Goal: Task Accomplishment & Management: Manage account settings

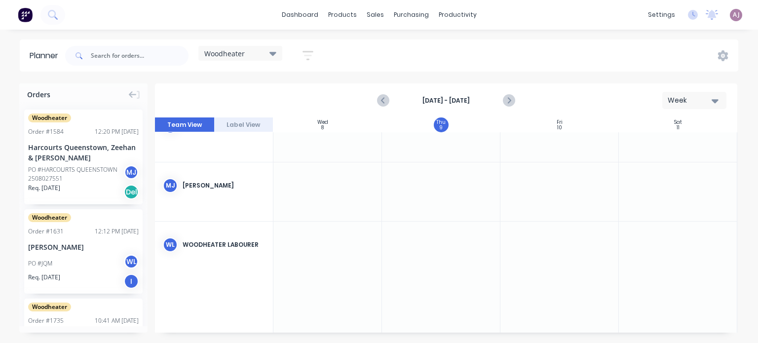
scroll to position [0, 369]
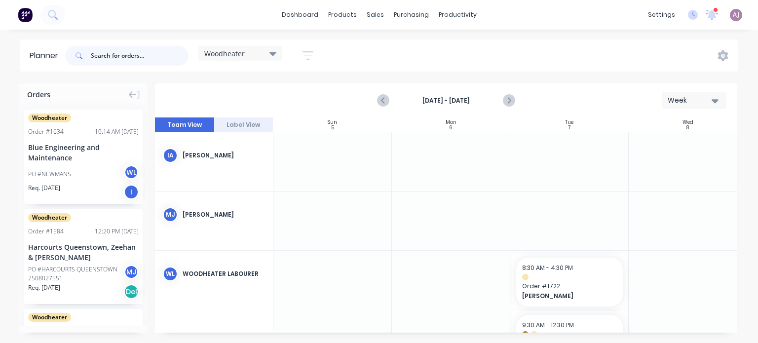
click at [123, 49] on input "text" at bounding box center [140, 56] width 98 height 20
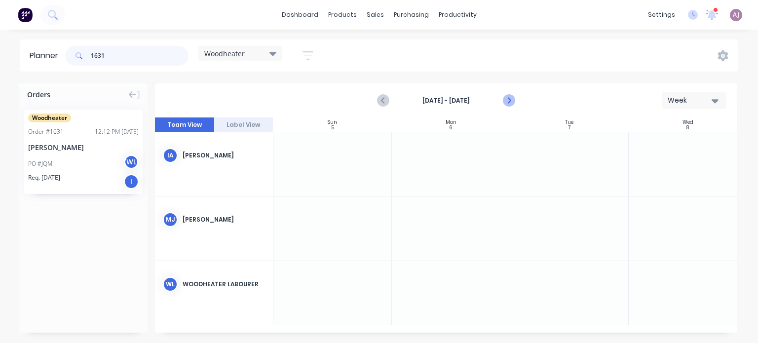
type input "1631"
click at [513, 102] on icon "Next page" at bounding box center [509, 101] width 12 height 12
drag, startPoint x: 49, startPoint y: 152, endPoint x: 564, endPoint y: 221, distance: 519.2
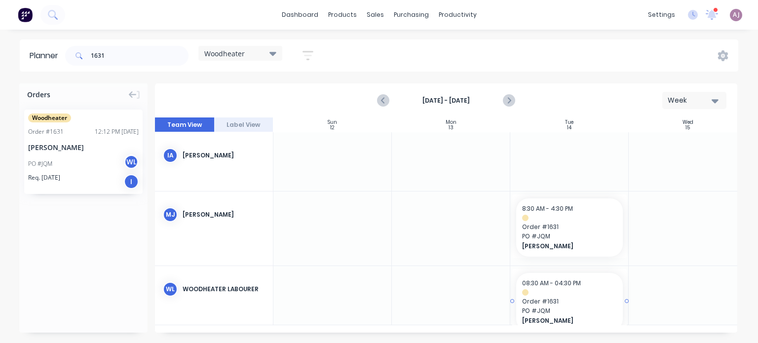
drag, startPoint x: 46, startPoint y: 142, endPoint x: 555, endPoint y: 296, distance: 531.9
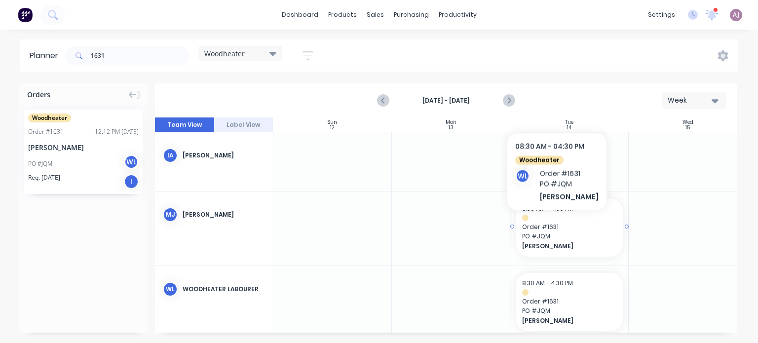
click at [550, 226] on span "Order # 1631" at bounding box center [569, 227] width 95 height 9
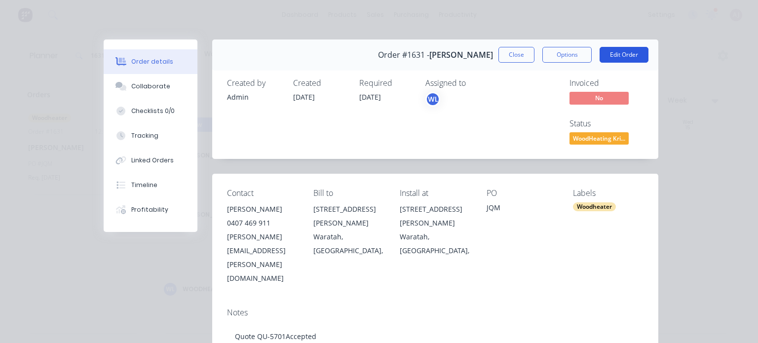
click at [629, 52] on button "Edit Order" at bounding box center [624, 55] width 49 height 16
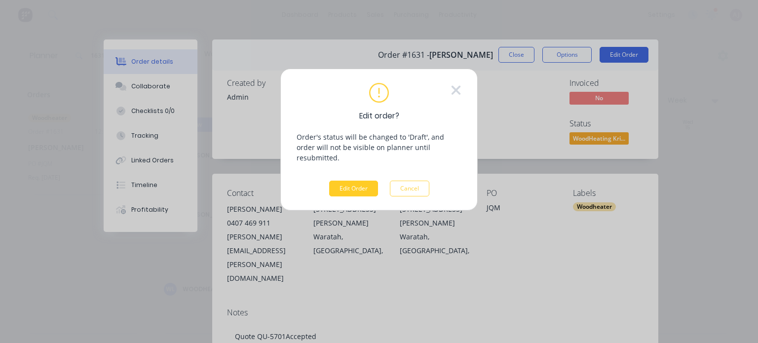
click at [360, 181] on button "Edit Order" at bounding box center [353, 189] width 49 height 16
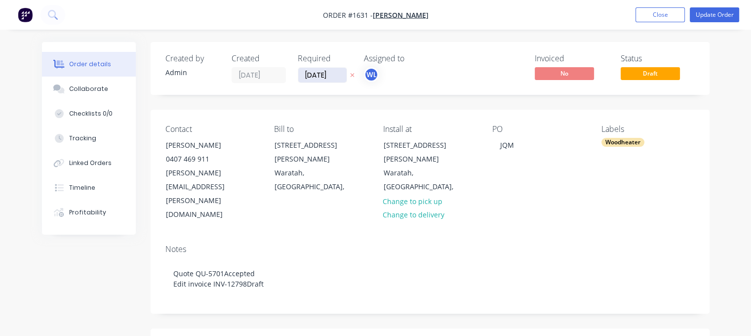
click at [322, 76] on input "[DATE]" at bounding box center [322, 75] width 48 height 15
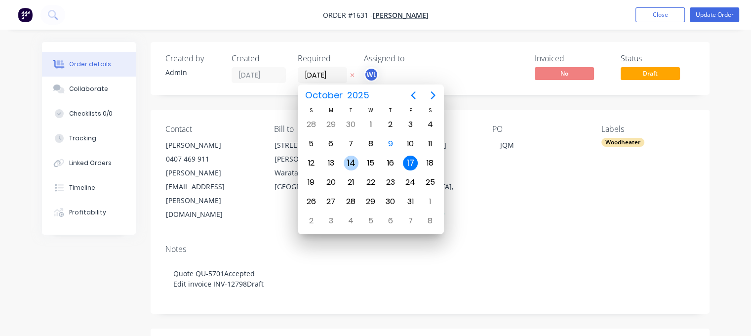
click at [350, 163] on div "14" at bounding box center [351, 163] width 15 height 15
type input "[DATE]"
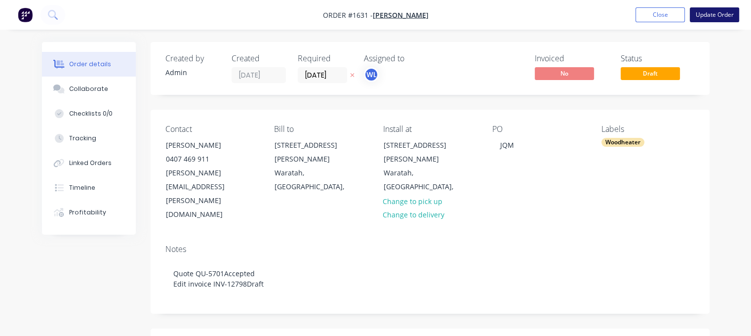
click at [713, 9] on button "Update Order" at bounding box center [714, 14] width 49 height 15
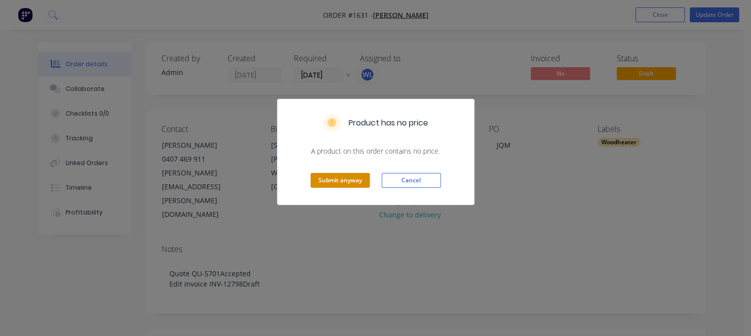
click at [333, 179] on button "Submit anyway" at bounding box center [340, 180] width 59 height 15
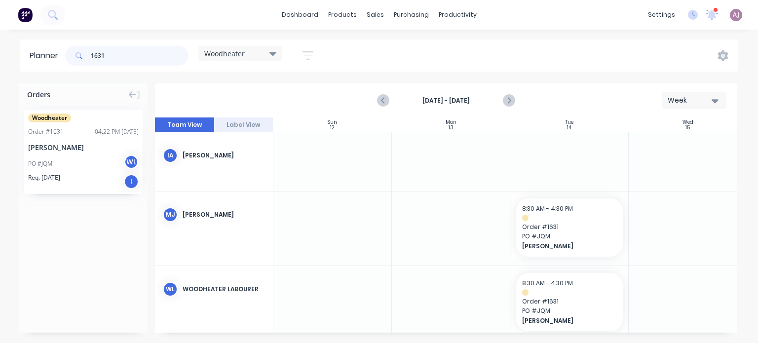
click at [98, 54] on input "1631" at bounding box center [140, 56] width 98 height 20
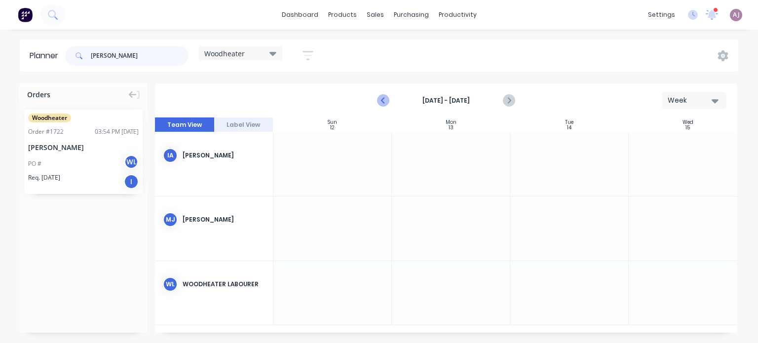
type input "[PERSON_NAME]"
click at [385, 100] on icon "Previous page" at bounding box center [384, 101] width 12 height 12
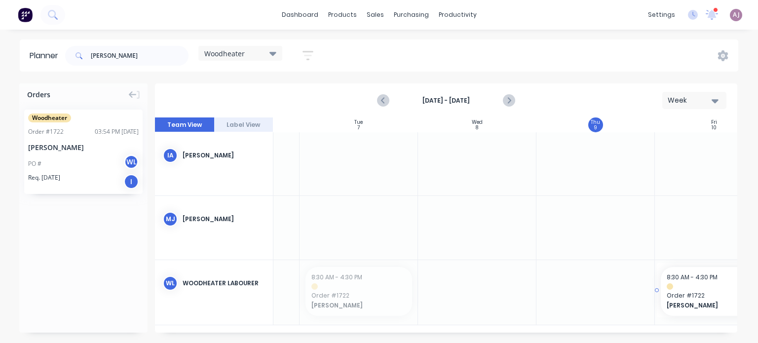
drag, startPoint x: 360, startPoint y: 291, endPoint x: 676, endPoint y: 305, distance: 315.8
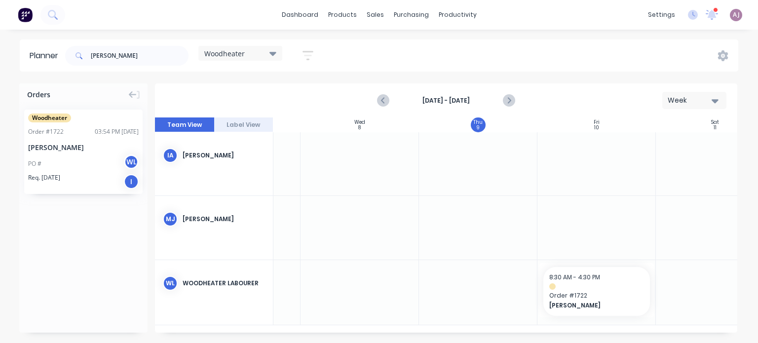
scroll to position [0, 365]
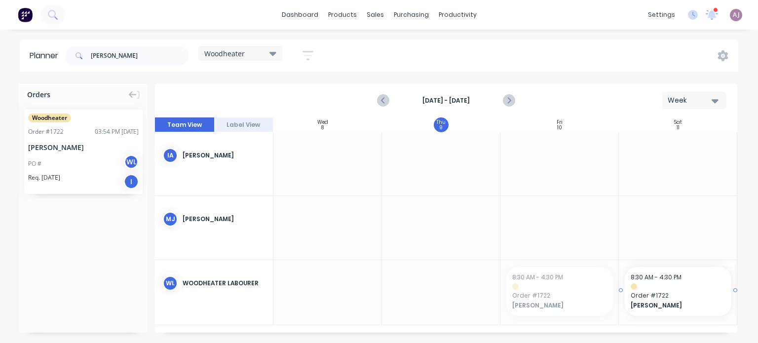
drag, startPoint x: 537, startPoint y: 289, endPoint x: 653, endPoint y: 291, distance: 115.6
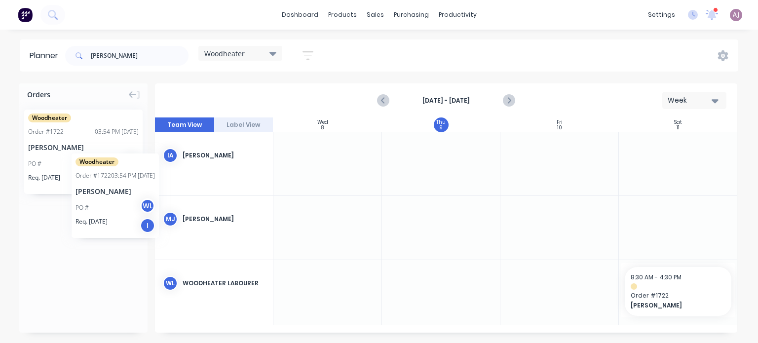
scroll to position [0, 363]
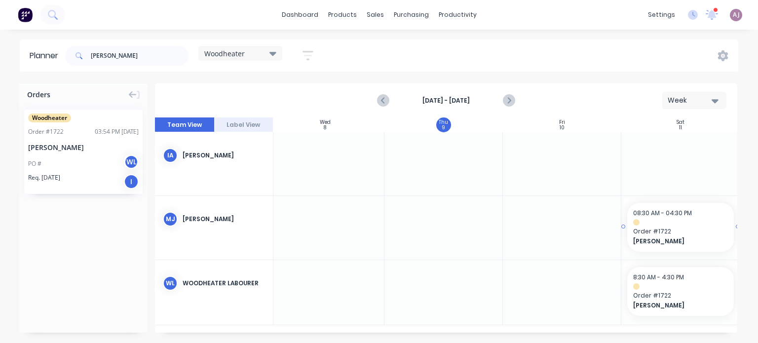
drag, startPoint x: 72, startPoint y: 146, endPoint x: 660, endPoint y: 222, distance: 593.0
click at [45, 132] on div "Order # 1722" at bounding box center [46, 131] width 36 height 9
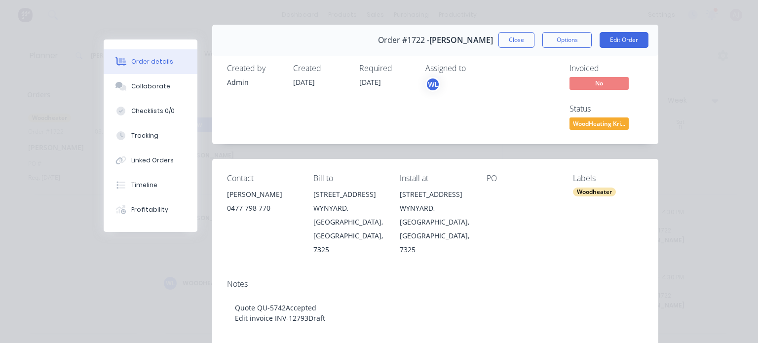
scroll to position [0, 0]
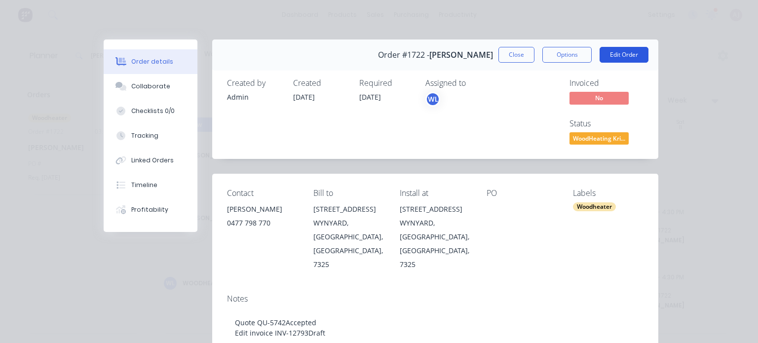
click at [606, 53] on button "Edit Order" at bounding box center [624, 55] width 49 height 16
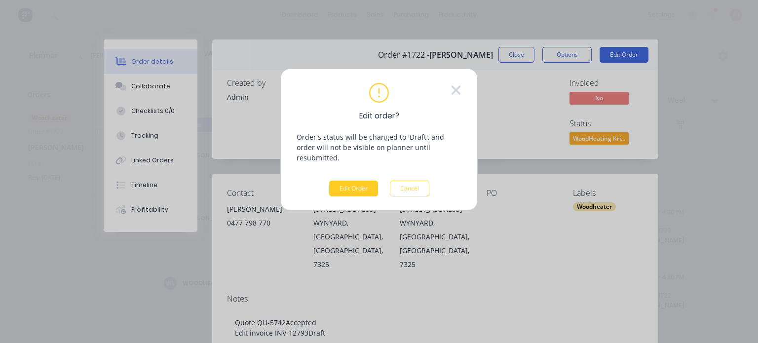
click at [348, 181] on button "Edit Order" at bounding box center [353, 189] width 49 height 16
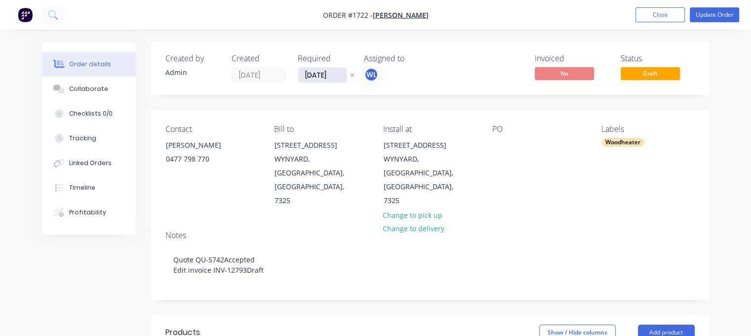
click at [319, 71] on input "[DATE]" at bounding box center [322, 75] width 48 height 15
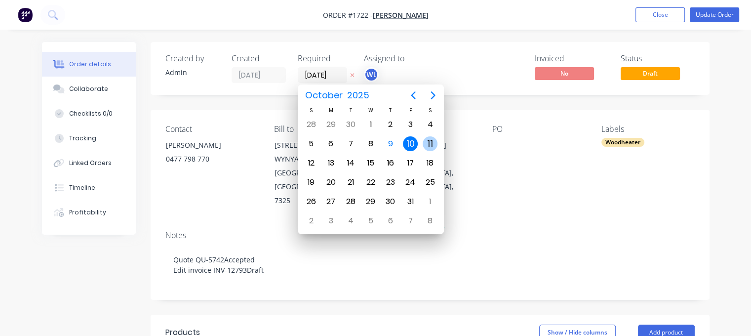
click at [428, 141] on div "11" at bounding box center [430, 143] width 15 height 15
type input "[DATE]"
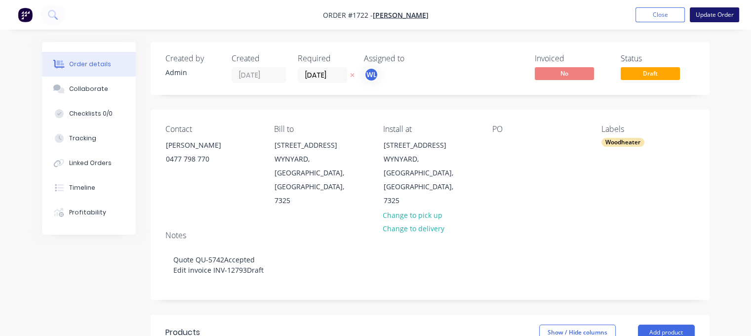
click at [711, 16] on button "Update Order" at bounding box center [714, 14] width 49 height 15
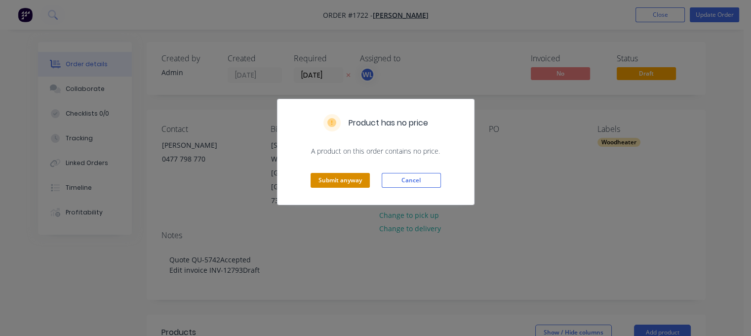
click at [337, 183] on button "Submit anyway" at bounding box center [340, 180] width 59 height 15
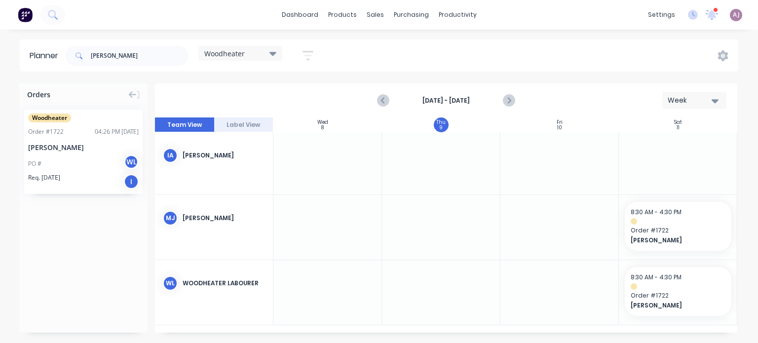
scroll to position [0, 369]
click at [131, 55] on input "[PERSON_NAME]" at bounding box center [140, 56] width 98 height 20
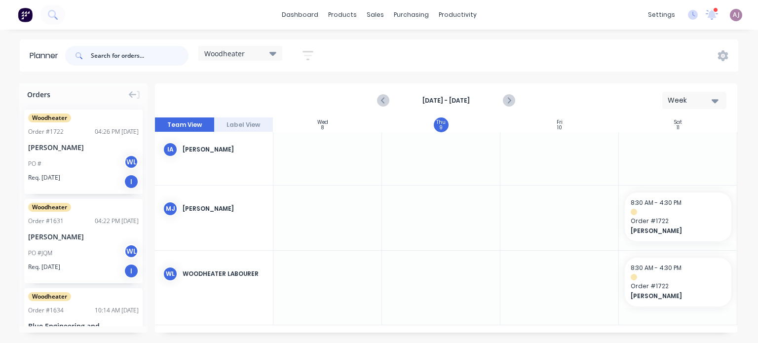
scroll to position [10, 369]
drag, startPoint x: 463, startPoint y: 325, endPoint x: 521, endPoint y: 319, distance: 58.6
click at [521, 319] on div "Sun 5 [DATE] Mon 6 [DATE] Tue 7 [DATE] Wed 8 [DATE] Thu 9 [DATE] Fri 10 [DATE] …" at bounding box center [446, 225] width 583 height 215
click at [509, 104] on icon "Next page" at bounding box center [509, 101] width 12 height 12
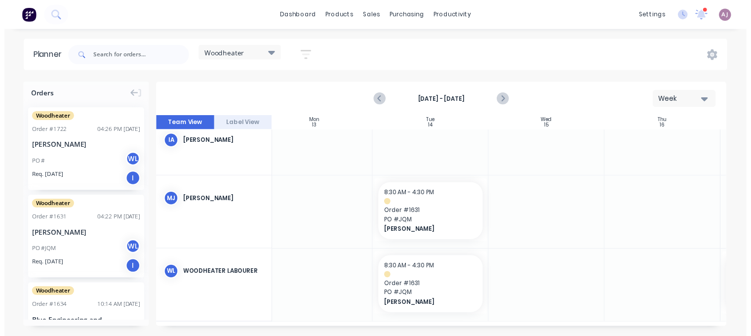
scroll to position [19, 134]
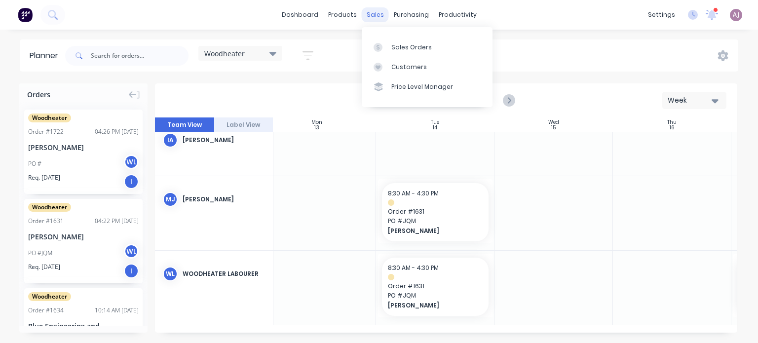
click at [378, 14] on div "sales" at bounding box center [375, 14] width 27 height 15
click at [403, 46] on div "Sales Orders" at bounding box center [412, 47] width 40 height 9
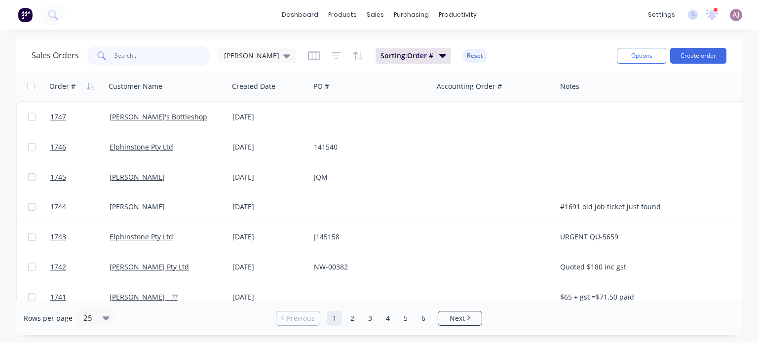
click at [154, 54] on input "text" at bounding box center [163, 56] width 96 height 20
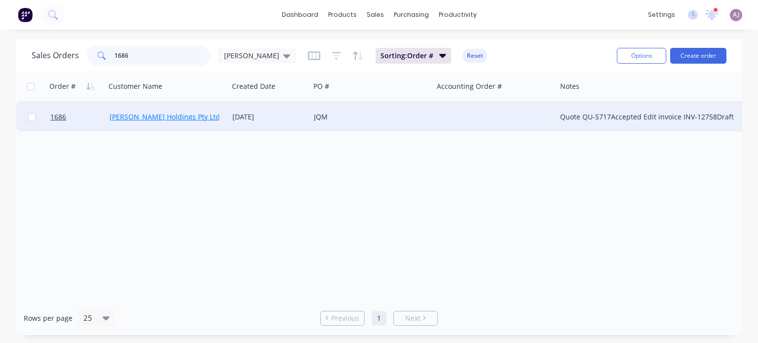
type input "1686"
click at [142, 115] on link "[PERSON_NAME] Holdings Pty Ltd" at bounding box center [165, 116] width 111 height 9
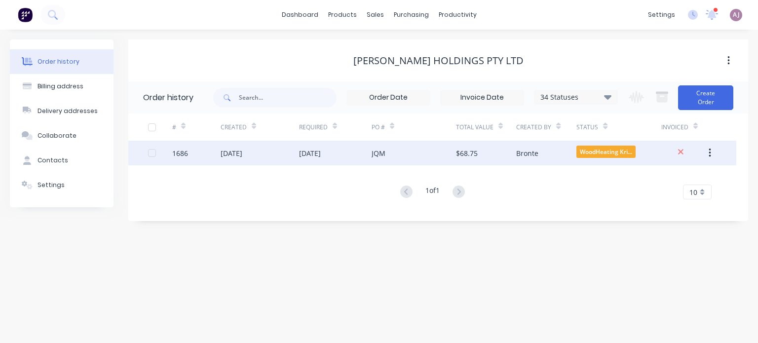
click at [321, 153] on div "[DATE]" at bounding box center [310, 153] width 22 height 10
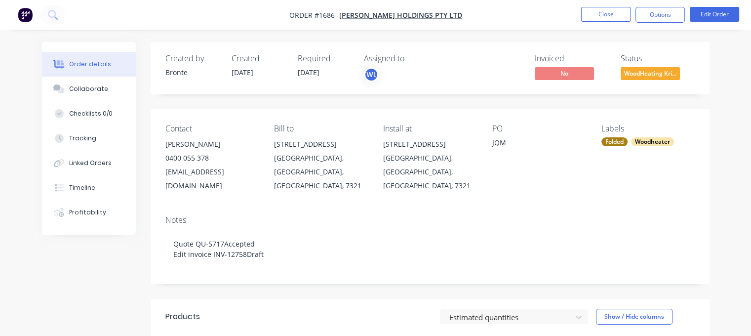
click at [635, 72] on span "WoodHeating Kri..." at bounding box center [650, 73] width 59 height 12
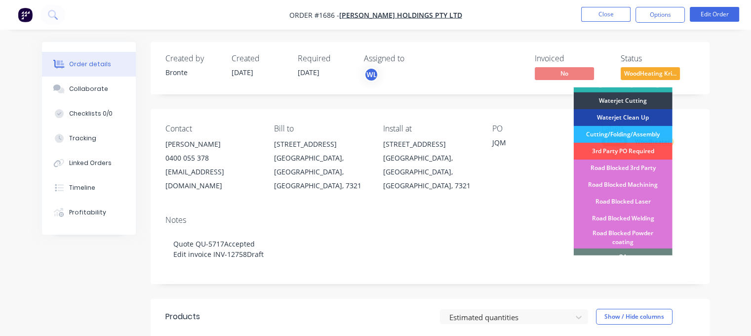
scroll to position [303, 0]
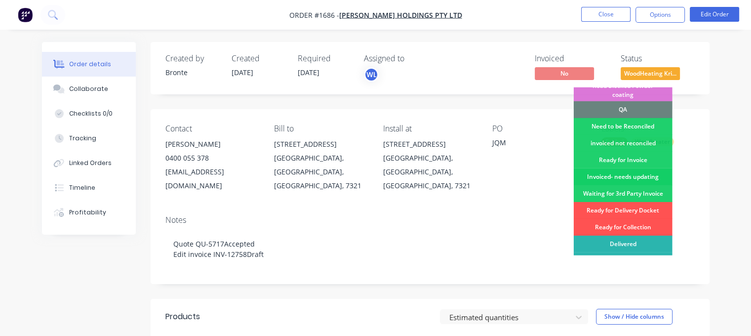
click at [627, 168] on div "Invoiced- needs updating" at bounding box center [623, 176] width 99 height 17
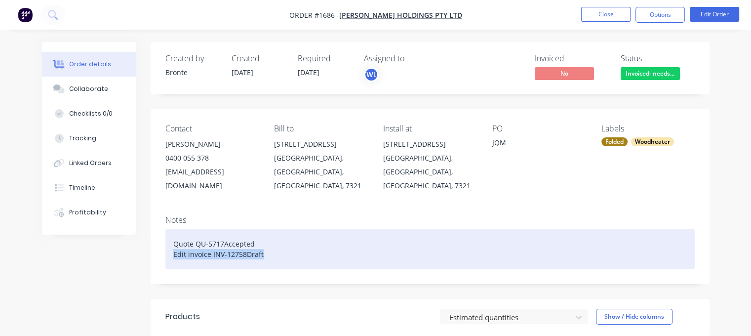
drag, startPoint x: 253, startPoint y: 239, endPoint x: 144, endPoint y: 241, distance: 108.6
paste div
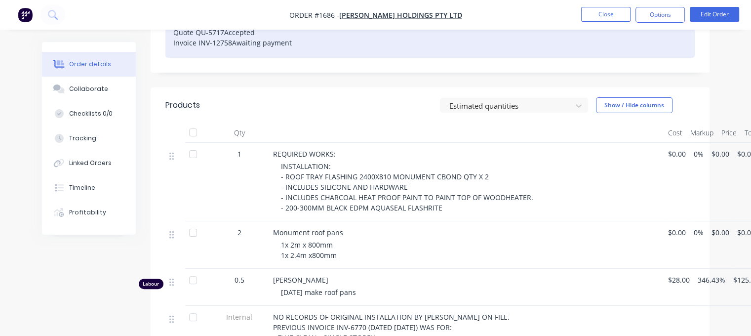
scroll to position [198, 0]
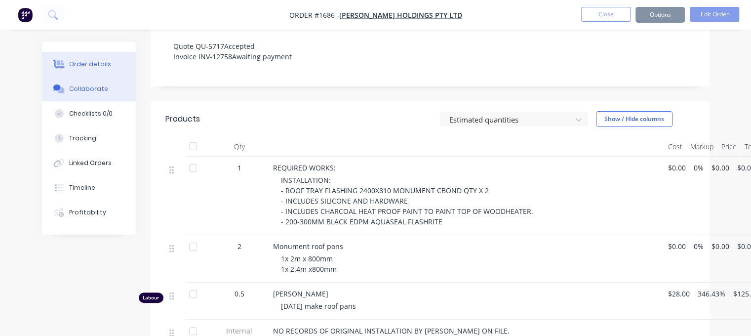
click at [100, 90] on div "Collaborate" at bounding box center [88, 88] width 39 height 9
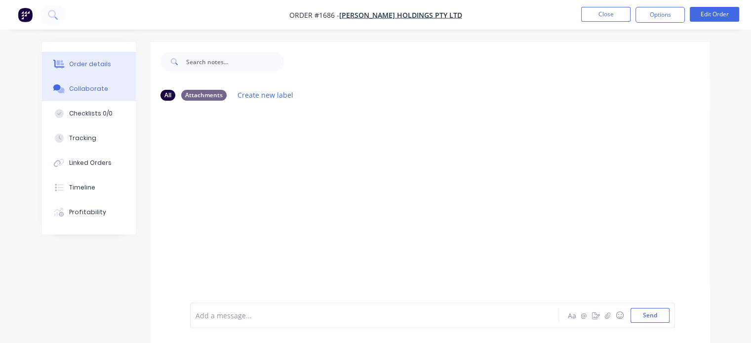
click at [101, 67] on div "Order details" at bounding box center [90, 64] width 42 height 9
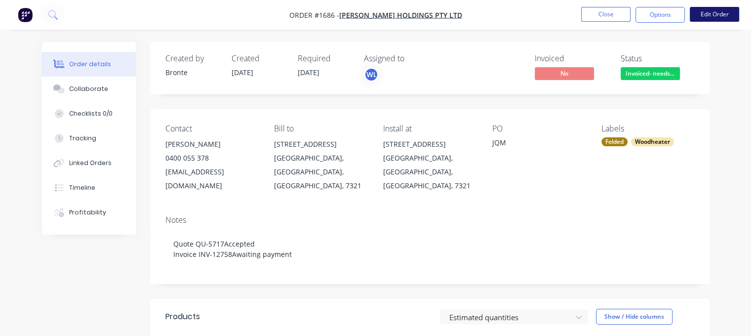
click at [712, 18] on button "Edit Order" at bounding box center [714, 14] width 49 height 15
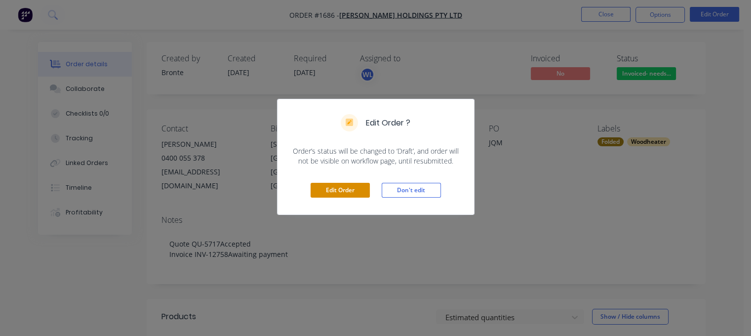
click at [365, 193] on button "Edit Order" at bounding box center [340, 190] width 59 height 15
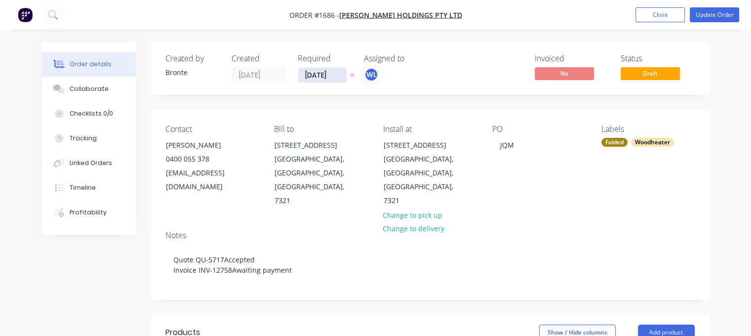
click at [320, 73] on input "[DATE]" at bounding box center [322, 75] width 48 height 15
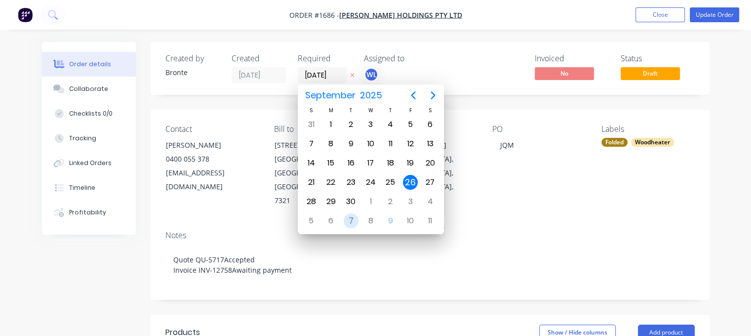
click at [349, 218] on div "7" at bounding box center [351, 220] width 15 height 15
type input "[DATE]"
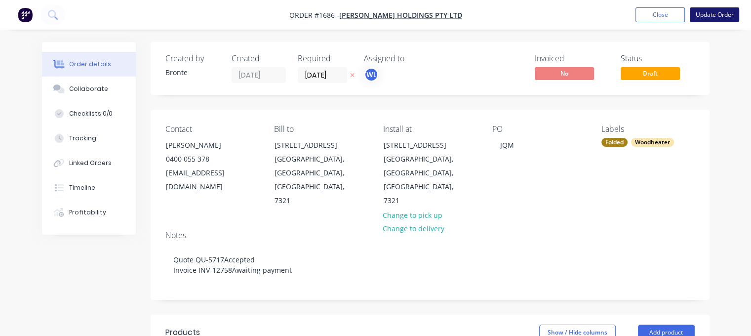
click at [714, 17] on button "Update Order" at bounding box center [714, 14] width 49 height 15
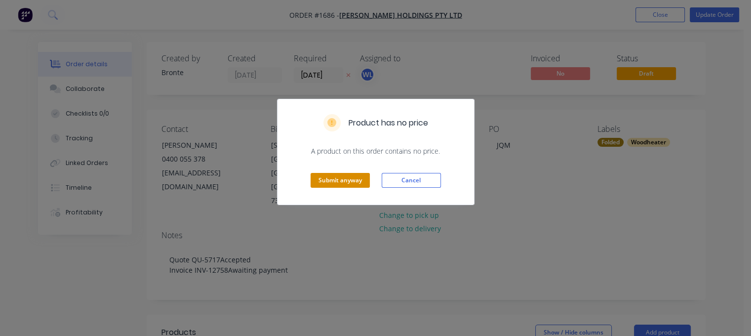
click at [346, 178] on button "Submit anyway" at bounding box center [340, 180] width 59 height 15
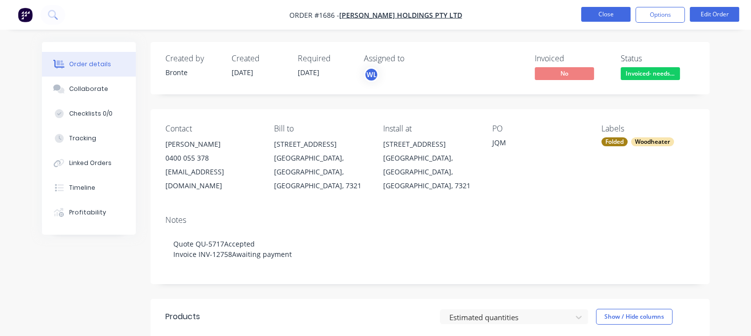
click at [610, 9] on button "Close" at bounding box center [605, 14] width 49 height 15
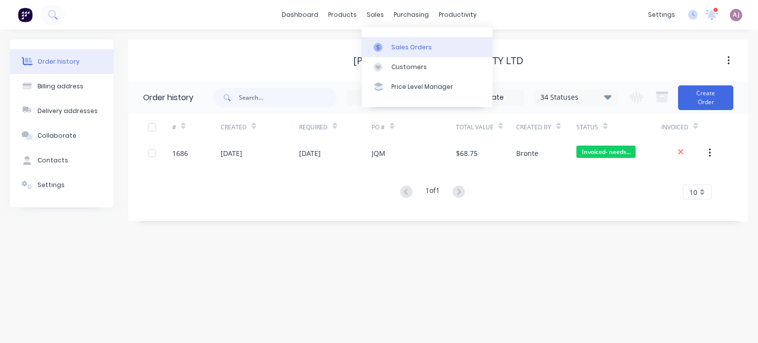
click at [389, 43] on link "Sales Orders" at bounding box center [427, 47] width 131 height 20
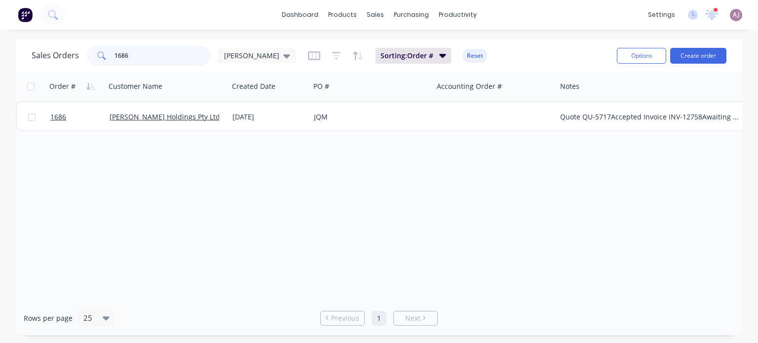
click at [142, 58] on input "1686" at bounding box center [163, 56] width 96 height 20
click at [143, 58] on input "1686" at bounding box center [163, 56] width 96 height 20
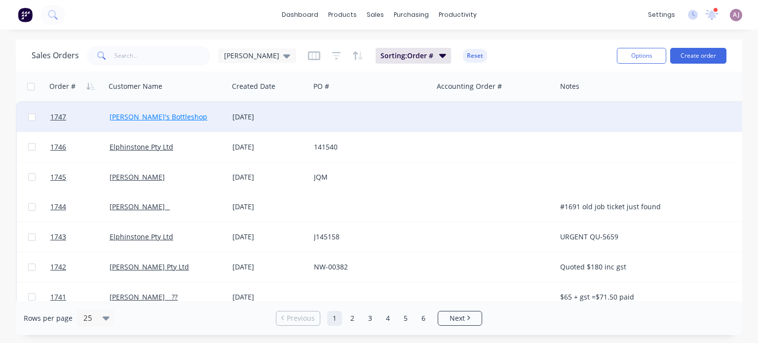
click at [145, 119] on link "[PERSON_NAME]'s Bottleshop" at bounding box center [159, 116] width 98 height 9
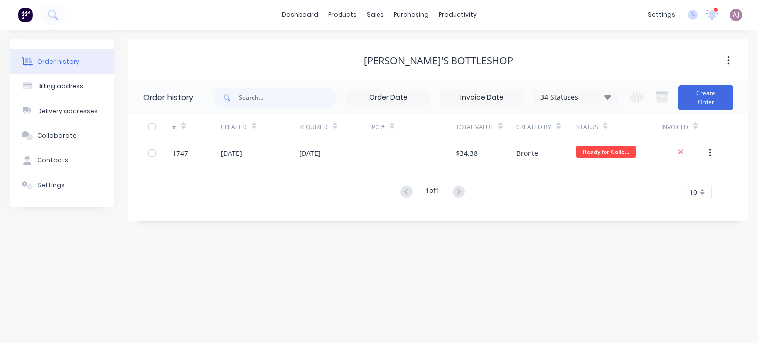
click at [49, 60] on div "Order history" at bounding box center [59, 61] width 42 height 9
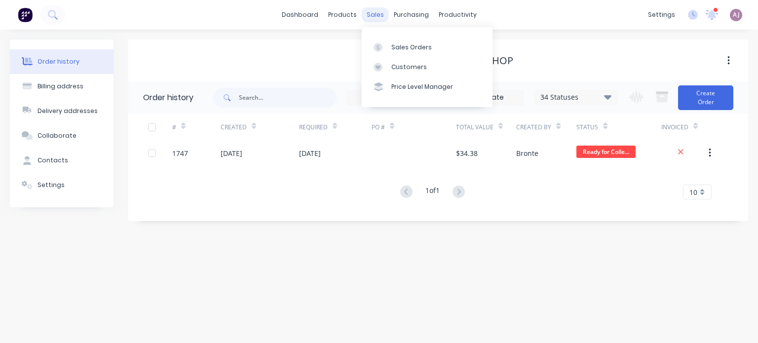
click at [377, 11] on div "sales" at bounding box center [375, 14] width 27 height 15
click at [386, 47] on div at bounding box center [381, 47] width 15 height 9
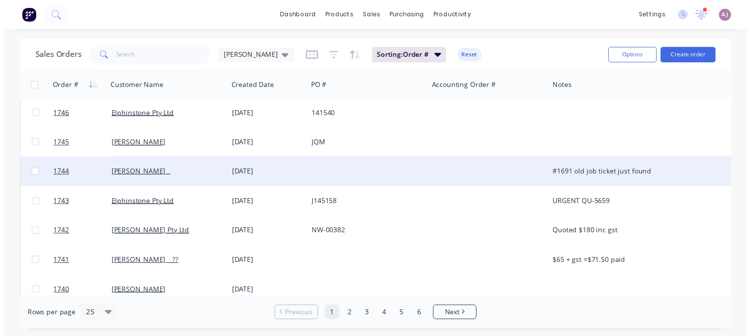
scroll to position [49, 0]
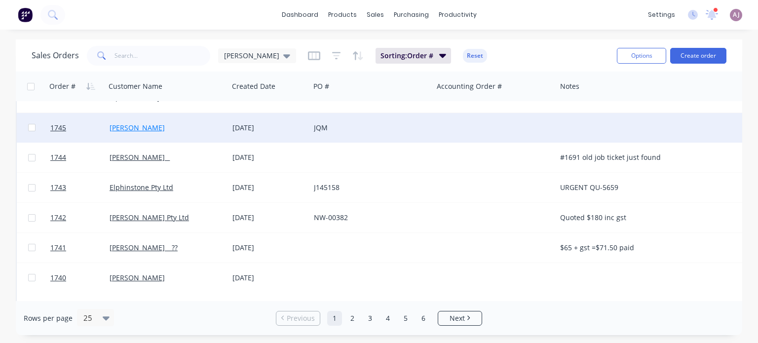
click at [150, 128] on link "[PERSON_NAME]" at bounding box center [137, 127] width 55 height 9
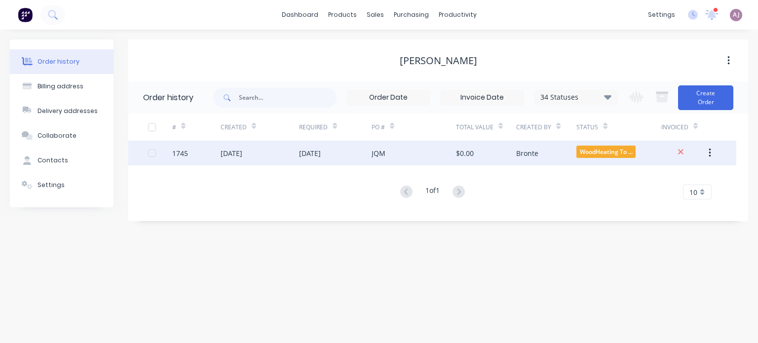
click at [287, 151] on div "[DATE]" at bounding box center [260, 153] width 79 height 25
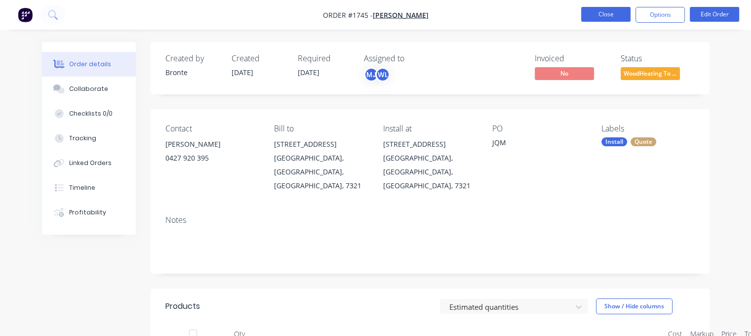
click at [604, 17] on button "Close" at bounding box center [605, 14] width 49 height 15
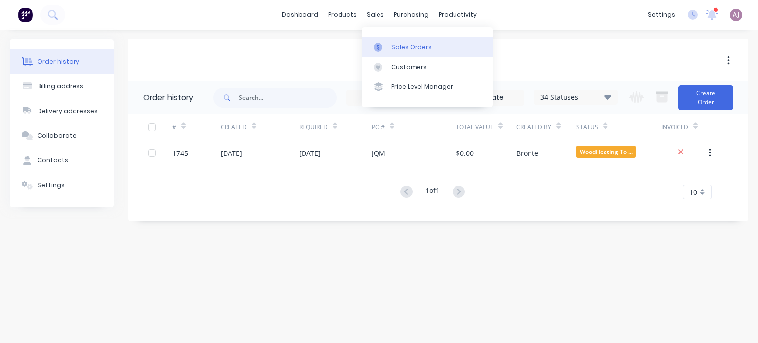
drag, startPoint x: 371, startPoint y: 13, endPoint x: 390, endPoint y: 46, distance: 38.0
click at [371, 14] on div "sales" at bounding box center [375, 14] width 27 height 15
click at [391, 47] on link "Sales Orders" at bounding box center [427, 47] width 131 height 20
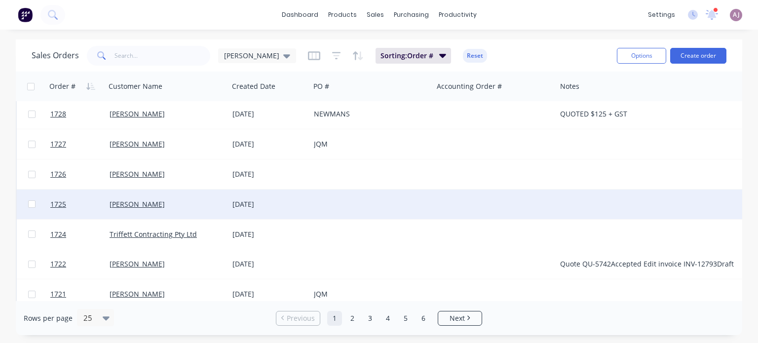
scroll to position [555, 0]
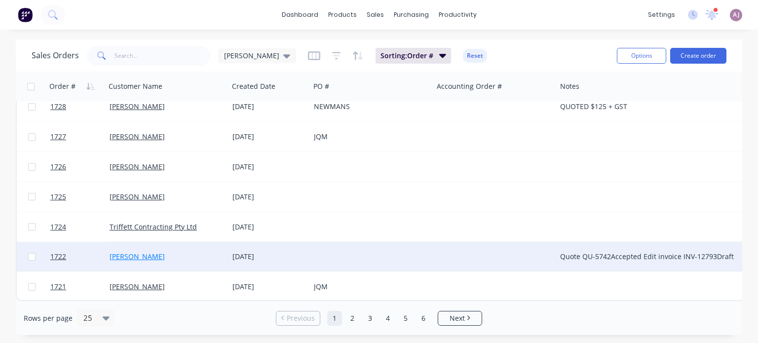
click at [146, 252] on link "[PERSON_NAME]" at bounding box center [137, 256] width 55 height 9
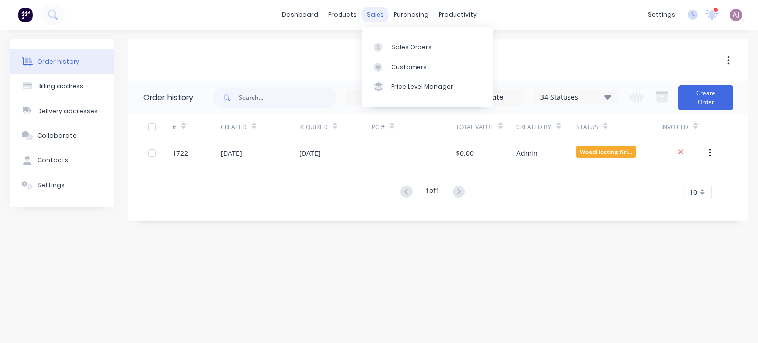
click at [368, 14] on div "sales" at bounding box center [375, 14] width 27 height 15
click at [394, 46] on div "Sales Orders" at bounding box center [412, 47] width 40 height 9
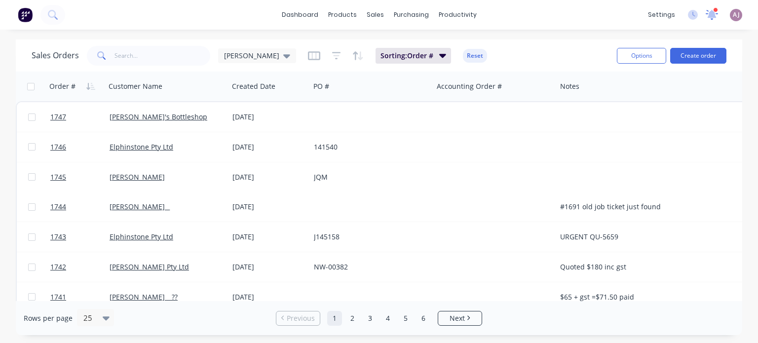
click at [714, 13] on icon at bounding box center [712, 13] width 9 height 8
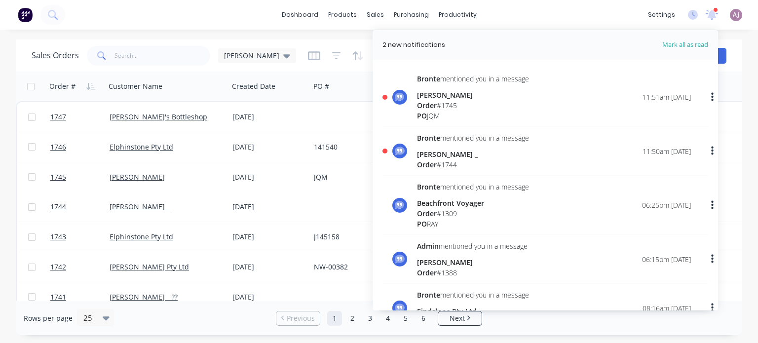
click at [444, 156] on div "[PERSON_NAME] _" at bounding box center [473, 154] width 112 height 10
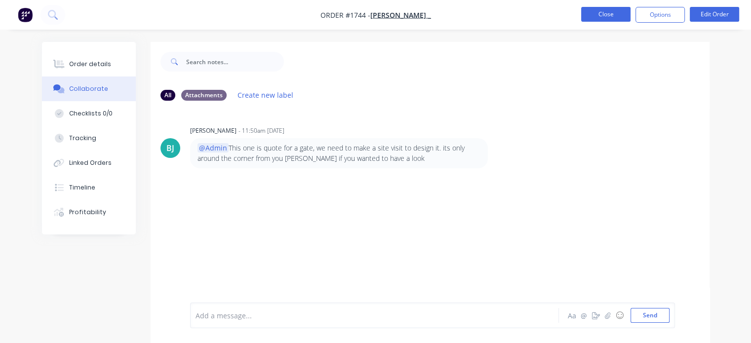
click at [602, 14] on button "Close" at bounding box center [605, 14] width 49 height 15
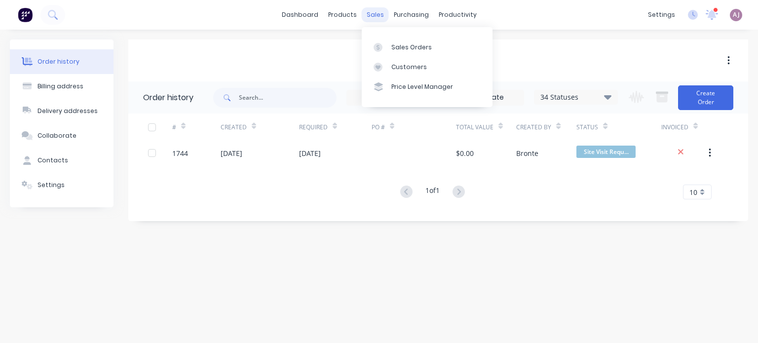
click at [371, 11] on div "sales" at bounding box center [375, 14] width 27 height 15
click at [397, 45] on div "Sales Orders" at bounding box center [412, 47] width 40 height 9
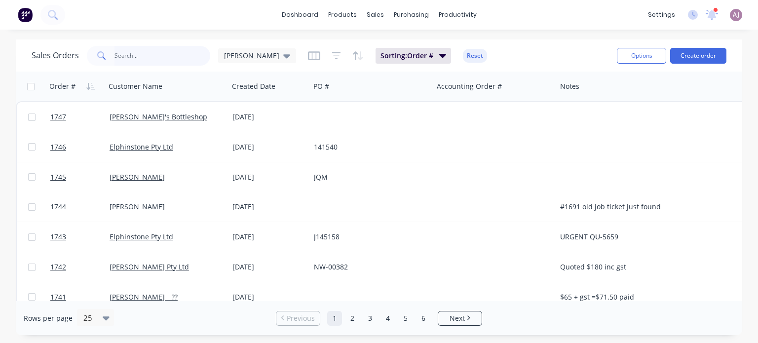
click at [165, 60] on input "text" at bounding box center [163, 56] width 96 height 20
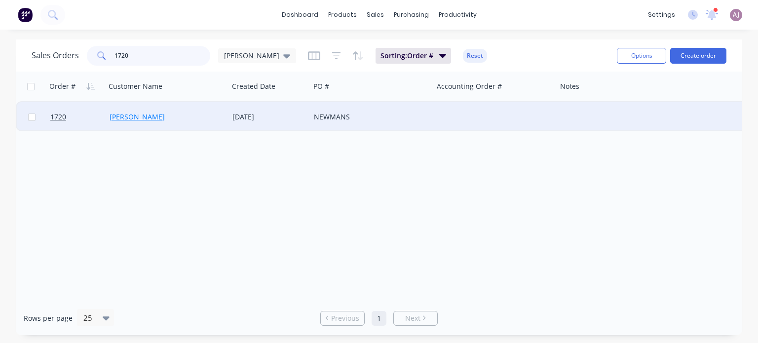
type input "1720"
click at [142, 120] on link "[PERSON_NAME]" at bounding box center [137, 116] width 55 height 9
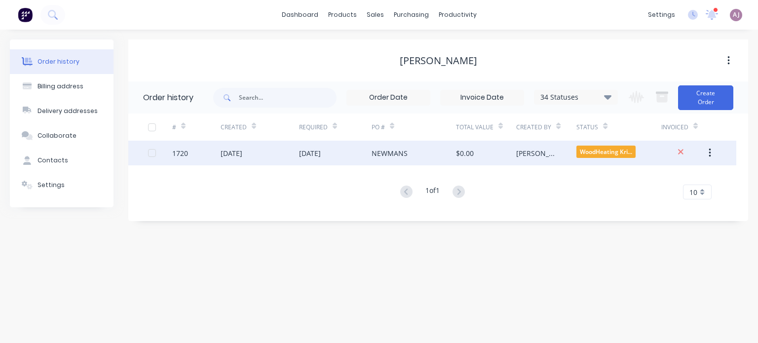
click at [288, 150] on div "[DATE]" at bounding box center [260, 153] width 79 height 25
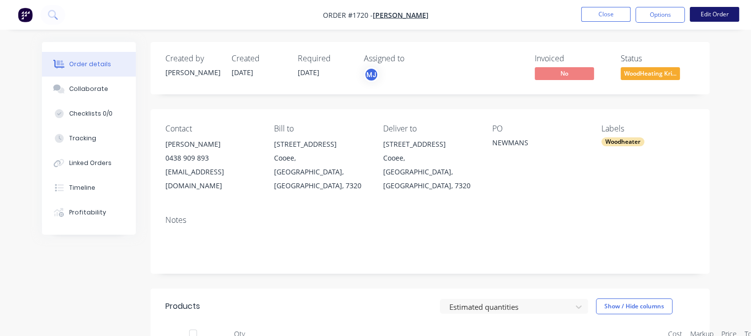
click at [703, 15] on button "Edit Order" at bounding box center [714, 14] width 49 height 15
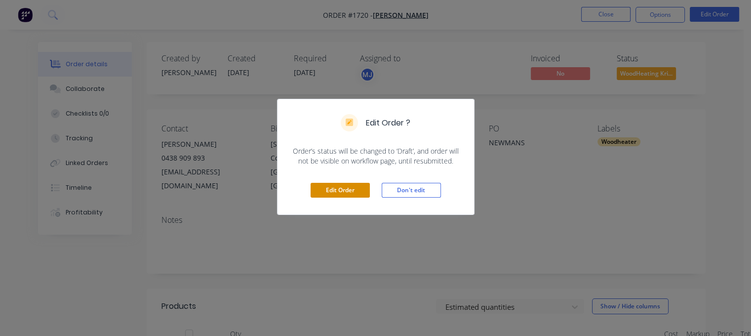
click at [334, 191] on button "Edit Order" at bounding box center [340, 190] width 59 height 15
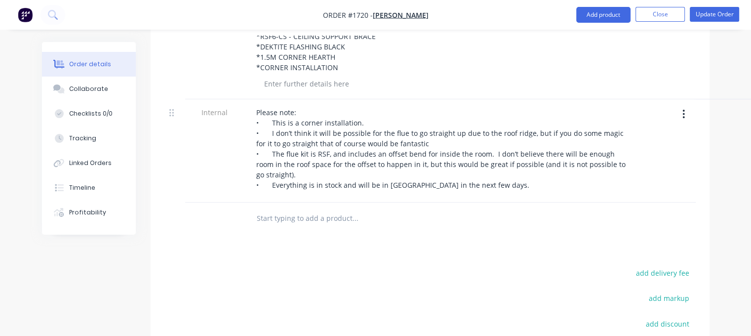
scroll to position [395, 0]
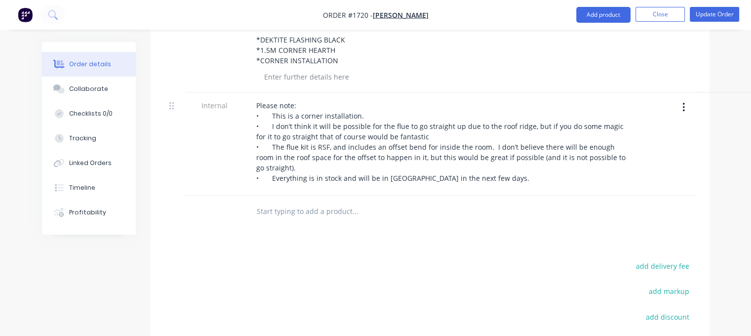
click at [298, 201] on input "text" at bounding box center [355, 211] width 198 height 20
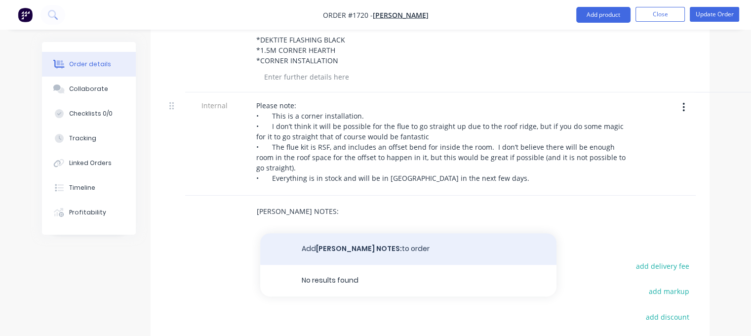
type input "[PERSON_NAME] NOTES:"
click at [349, 233] on button "Add [PERSON_NAME] NOTES: to order" at bounding box center [408, 249] width 296 height 32
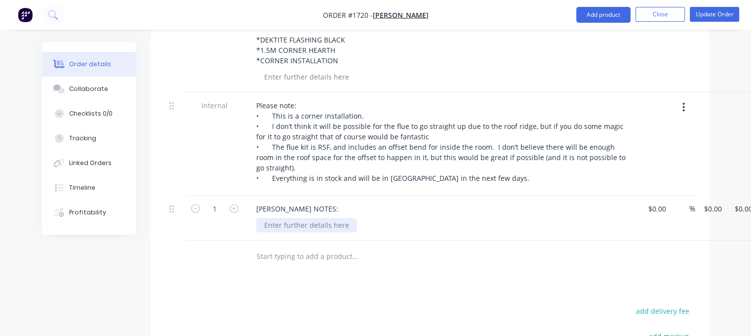
click at [288, 218] on div at bounding box center [306, 225] width 101 height 14
paste div
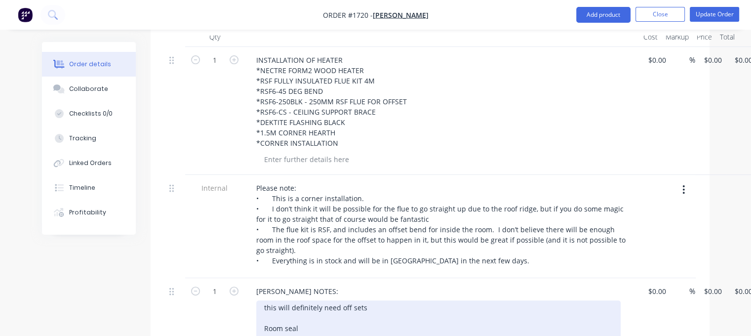
scroll to position [346, 0]
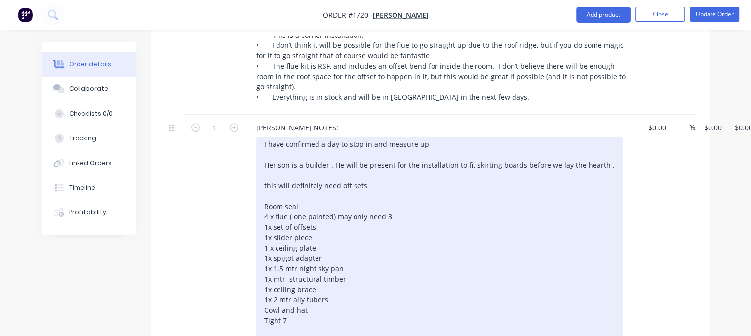
scroll to position [494, 0]
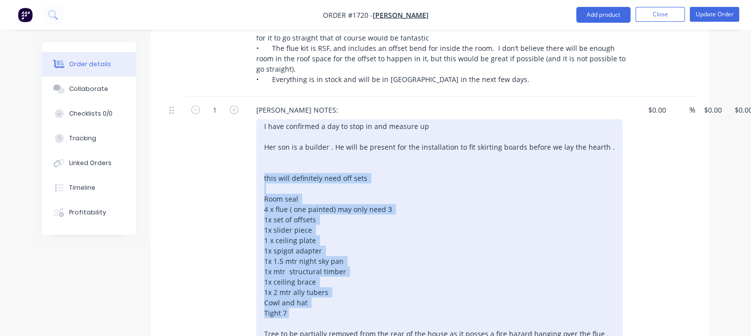
drag, startPoint x: 277, startPoint y: 150, endPoint x: 318, endPoint y: 270, distance: 127.0
click at [318, 270] on div "I have confirmed a day to stop in and measure up Her son is a builder . He will…" at bounding box center [439, 235] width 366 height 232
copy div "this will definitely need off sets Room seal 4 x flue ( one painted) may only n…"
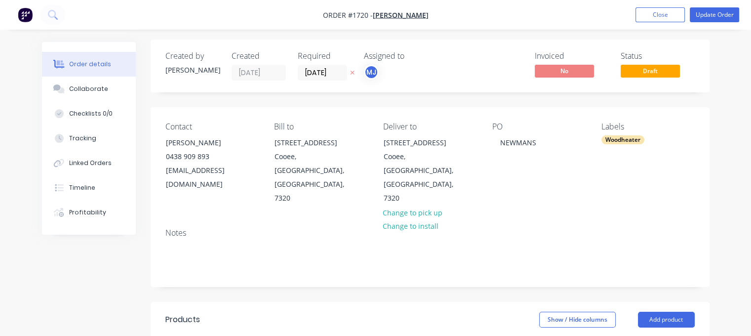
scroll to position [0, 0]
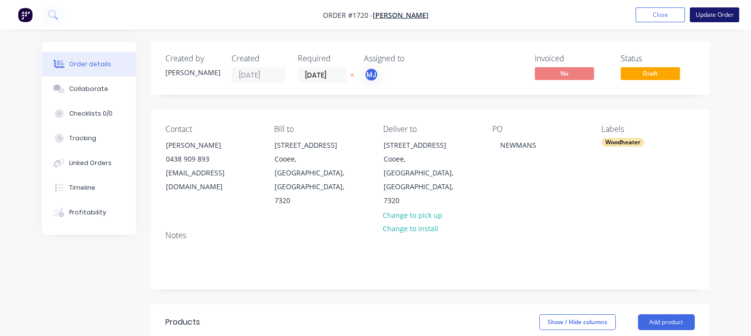
click at [717, 13] on button "Update Order" at bounding box center [714, 14] width 49 height 15
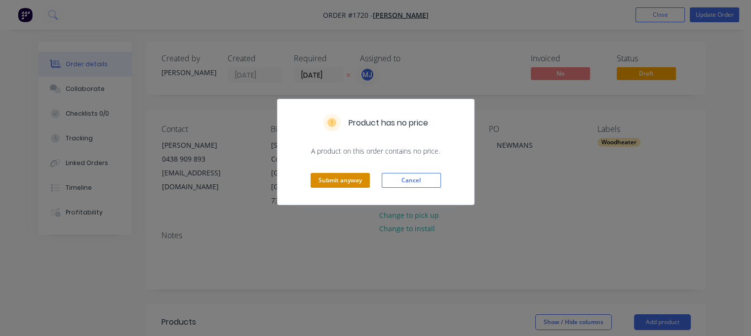
click at [336, 173] on button "Submit anyway" at bounding box center [340, 180] width 59 height 15
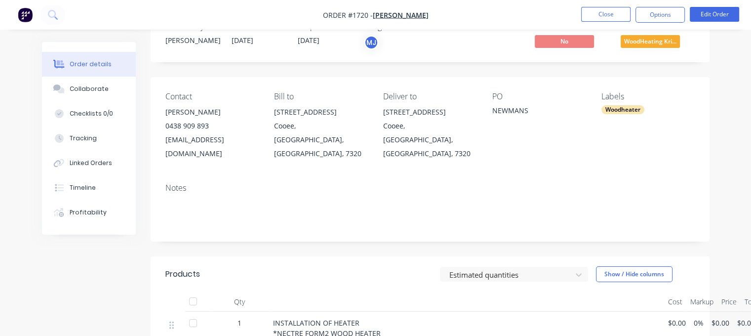
scroll to position [49, 0]
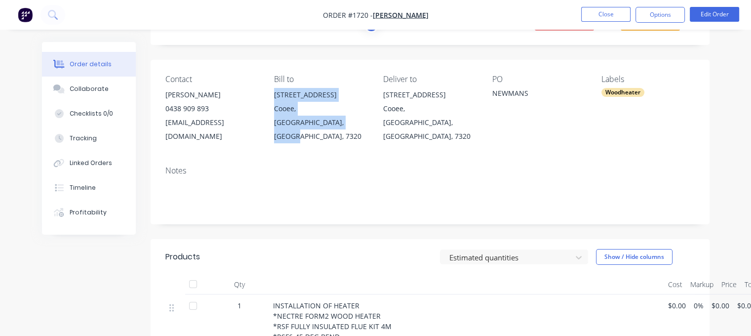
drag, startPoint x: 281, startPoint y: 96, endPoint x: 316, endPoint y: 127, distance: 46.5
click at [316, 126] on div "Contact [PERSON_NAME] [PHONE_NUMBER] [EMAIL_ADDRESS][DOMAIN_NAME] Bill to [STRE…" at bounding box center [430, 109] width 559 height 98
copy div "[STREET_ADDRESS]"
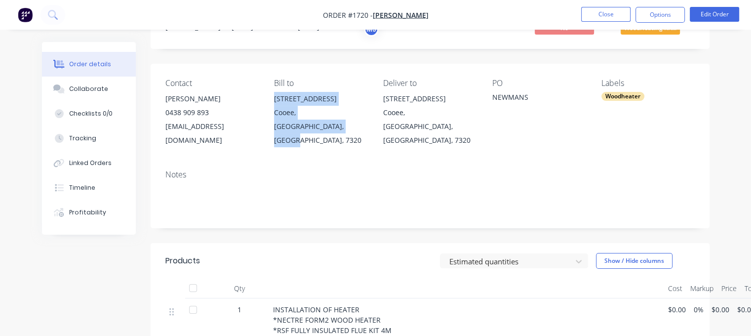
scroll to position [0, 0]
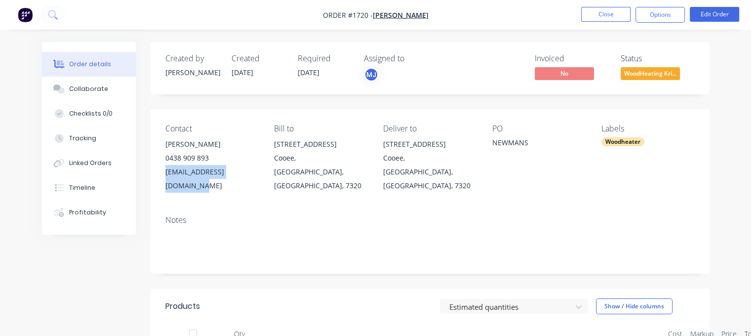
drag, startPoint x: 165, startPoint y: 172, endPoint x: 264, endPoint y: 169, distance: 98.8
click at [259, 168] on div "[EMAIL_ADDRESS][DOMAIN_NAME]" at bounding box center [211, 179] width 93 height 28
copy div "[EMAIL_ADDRESS][DOMAIN_NAME]"
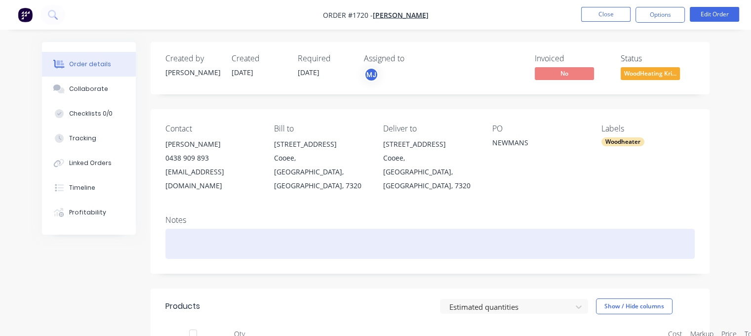
click at [189, 229] on div at bounding box center [429, 244] width 529 height 30
paste div
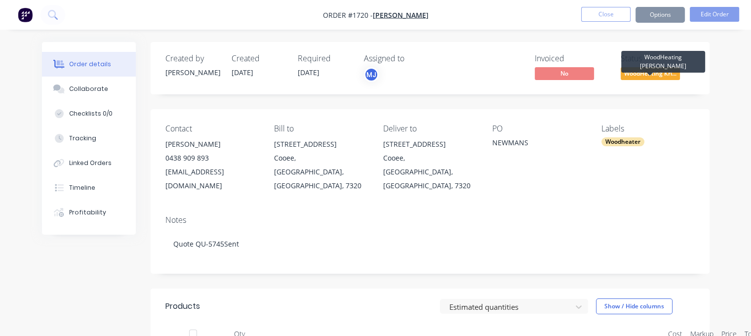
click at [650, 72] on span "WoodHeating Kri..." at bounding box center [650, 73] width 59 height 12
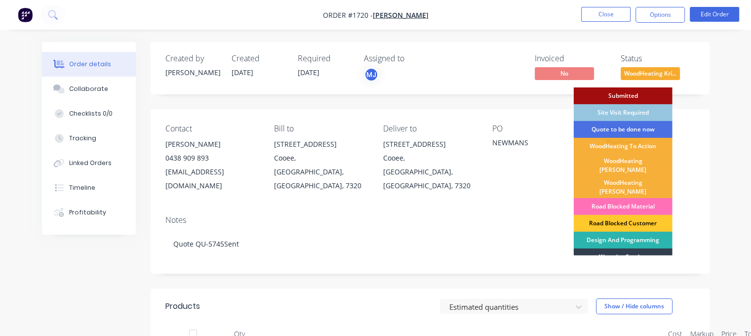
click at [618, 215] on div "Road Blocked Customer" at bounding box center [623, 223] width 99 height 17
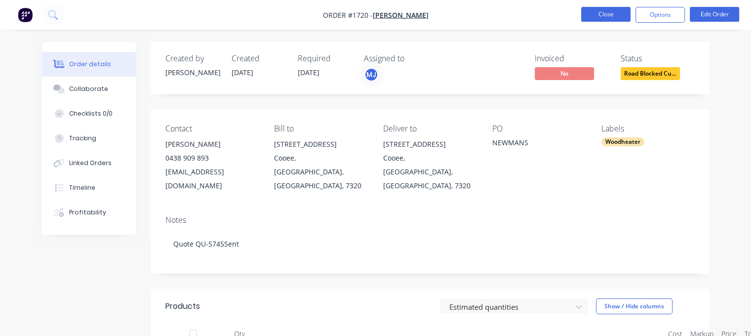
click at [610, 11] on button "Close" at bounding box center [605, 14] width 49 height 15
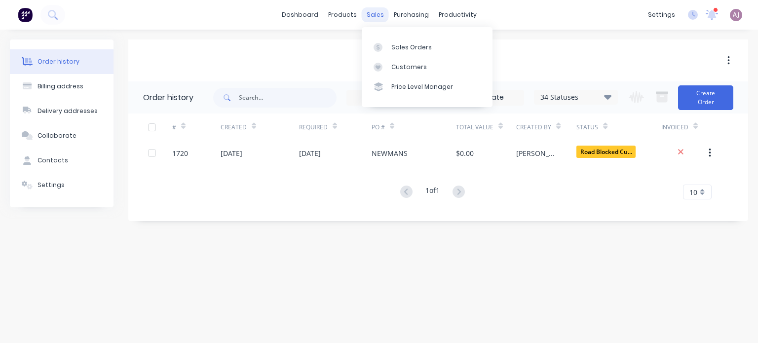
click at [377, 16] on div "sales" at bounding box center [375, 14] width 27 height 15
click at [398, 45] on div "Sales Orders" at bounding box center [412, 47] width 40 height 9
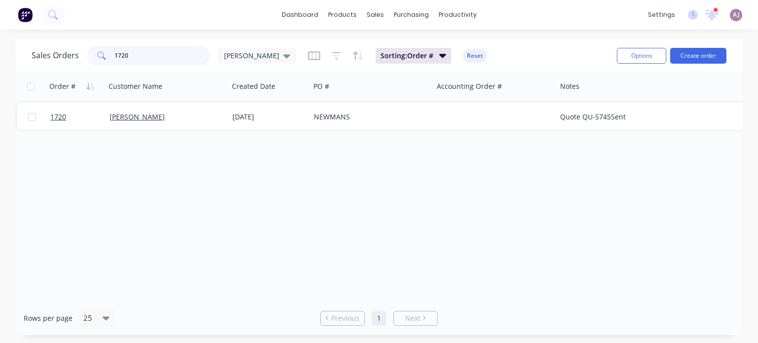
click at [142, 59] on input "1720" at bounding box center [163, 56] width 96 height 20
type input "1671"
